Goal: Information Seeking & Learning: Learn about a topic

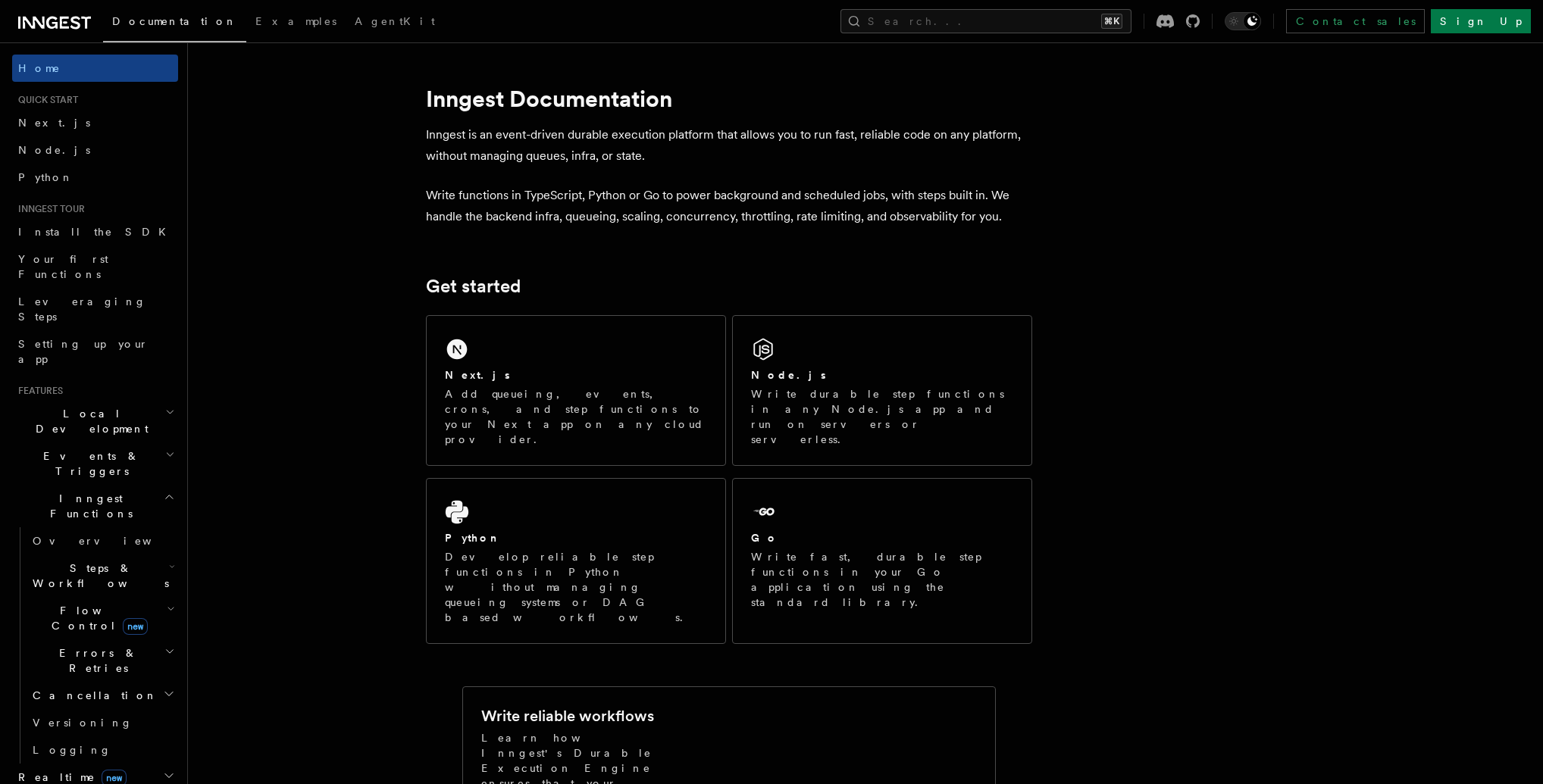
click at [1117, 1] on div "Documentation Examples AgentKit Search... ⌘K Contact sales Sign Up" at bounding box center [771, 21] width 1543 height 42
click at [1117, 9] on div "Documentation Examples AgentKit Search... ⌘K Contact sales Sign Up" at bounding box center [771, 21] width 1543 height 42
click at [1014, 34] on div "Documentation Examples AgentKit Search... ⌘K Contact sales Sign Up" at bounding box center [771, 21] width 1543 height 42
click at [1022, 26] on button "Search... ⌘K" at bounding box center [986, 21] width 291 height 24
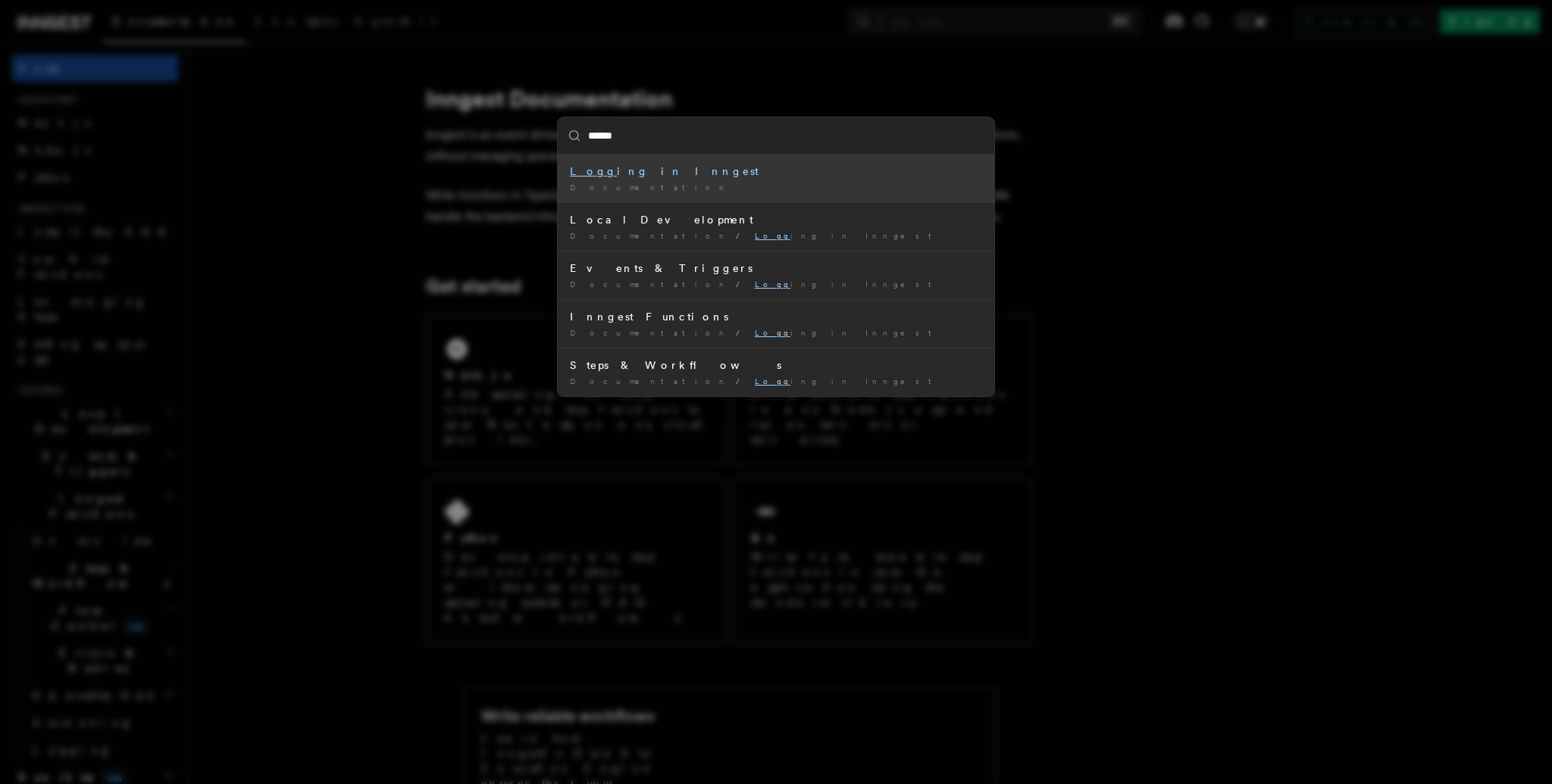
type input "*******"
click at [851, 189] on div "Documentation /" at bounding box center [776, 188] width 412 height 12
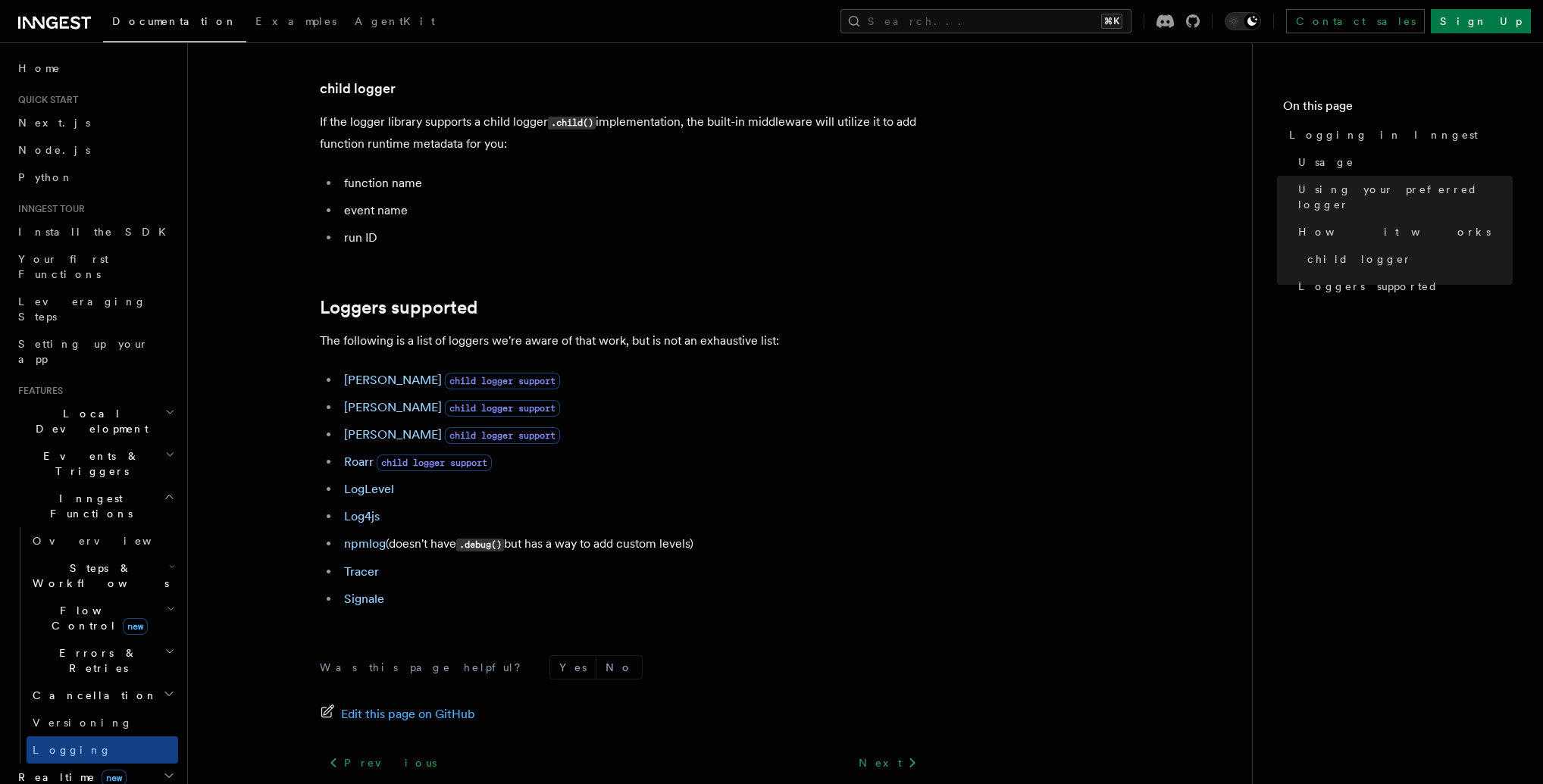
scroll to position [1927, 0]
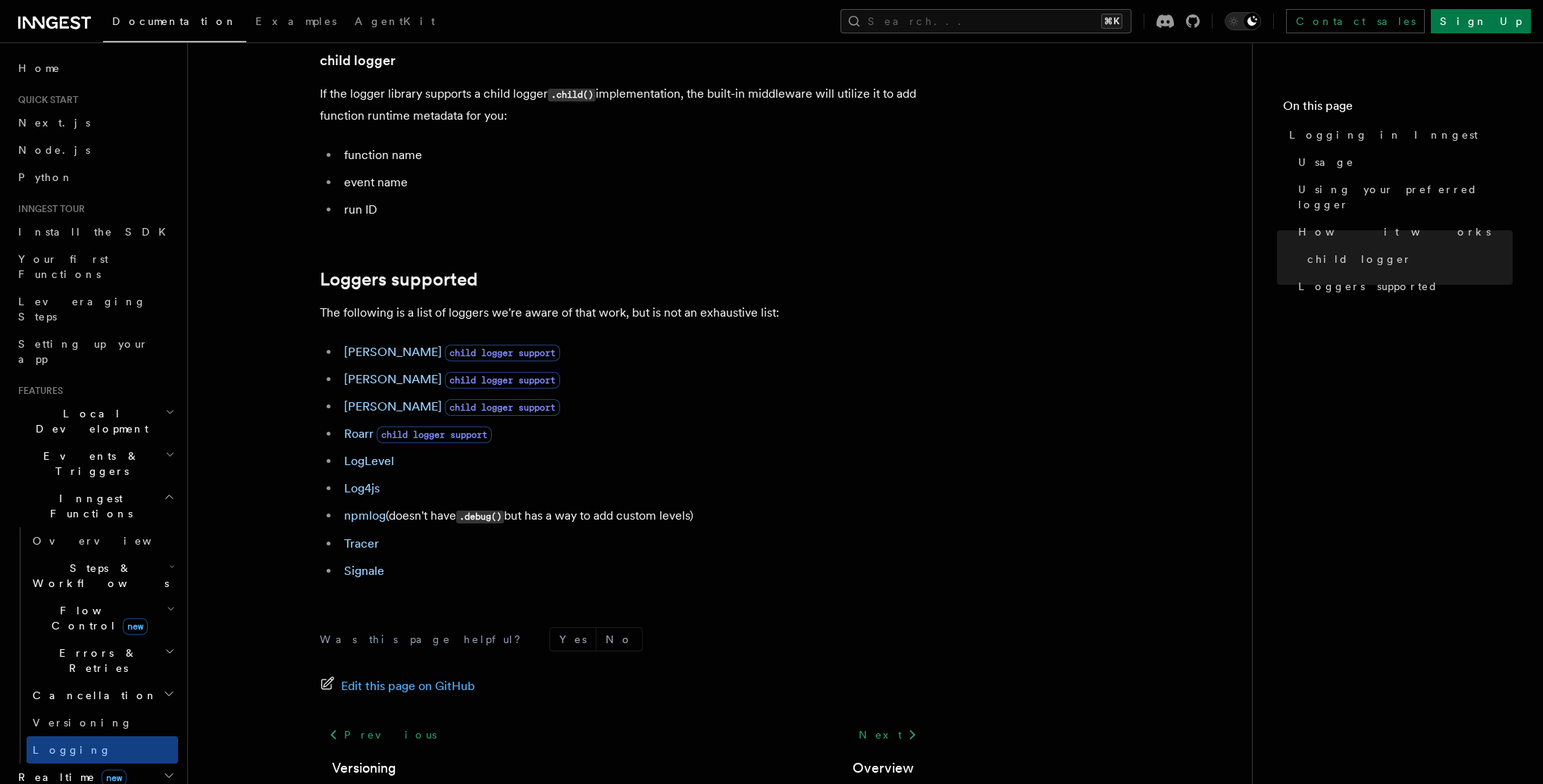
drag, startPoint x: 357, startPoint y: 386, endPoint x: 374, endPoint y: 387, distance: 17.0
click at [357, 386] on link "[PERSON_NAME]" at bounding box center [393, 378] width 98 height 14
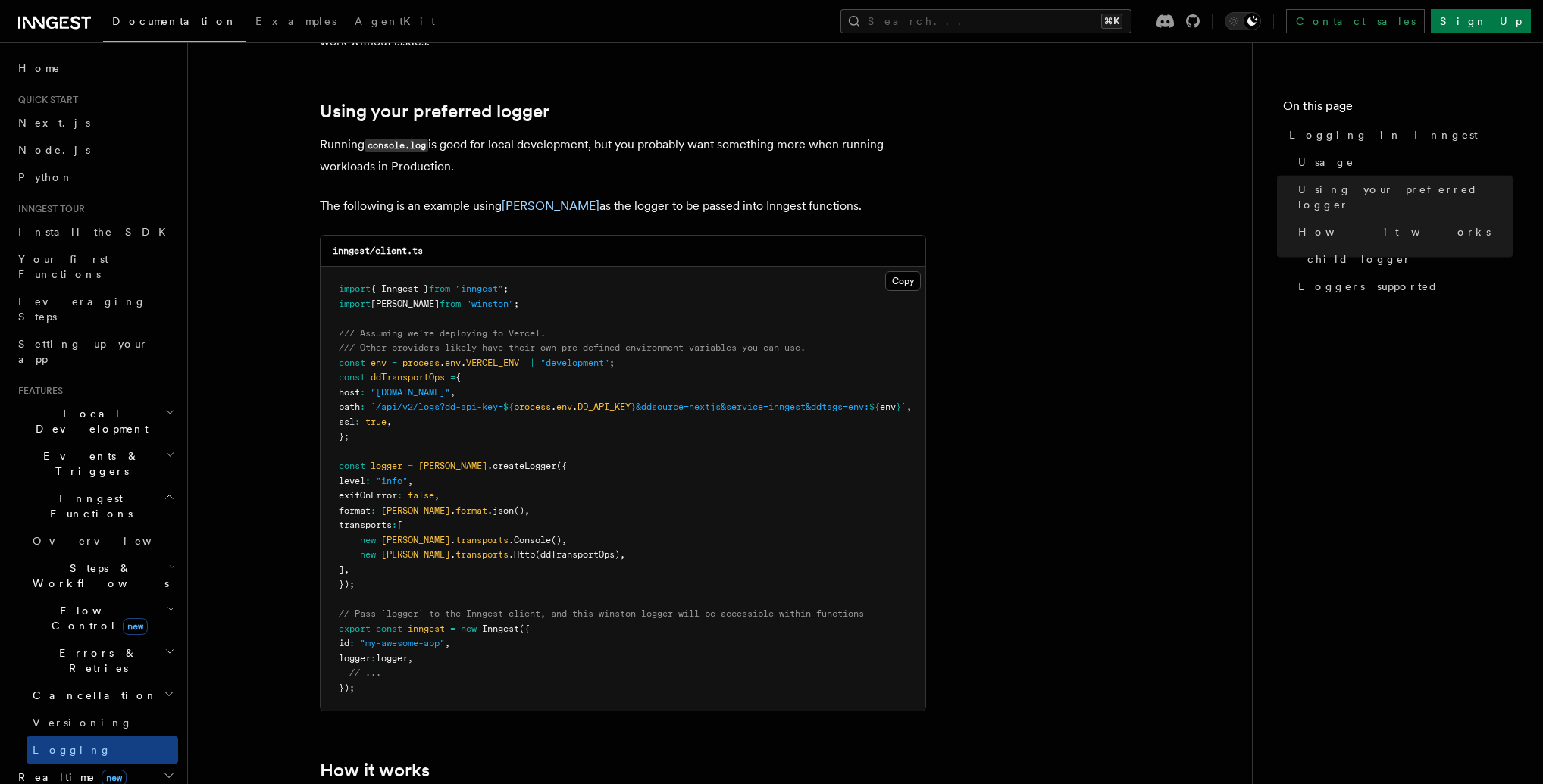
scroll to position [1045, 0]
